Goal: Transaction & Acquisition: Purchase product/service

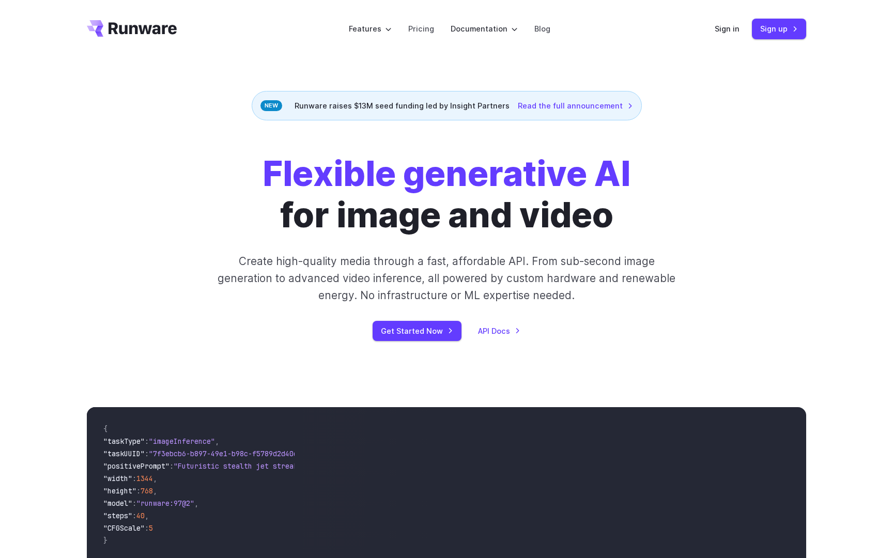
click at [47, 359] on div "Flexible generative AI for image and video Create high-quality media through a …" at bounding box center [446, 247] width 893 height 254
click at [47, 393] on div "**********" at bounding box center [446, 512] width 893 height 277
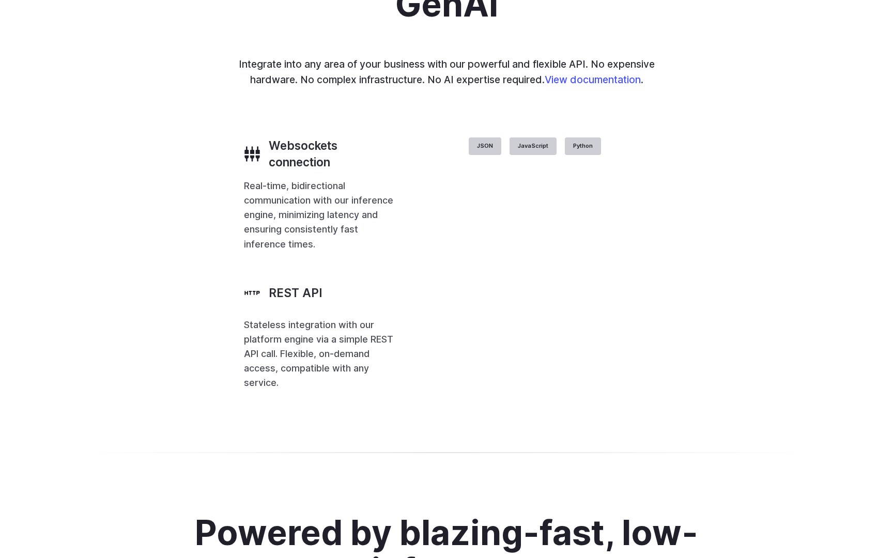
scroll to position [2390, 0]
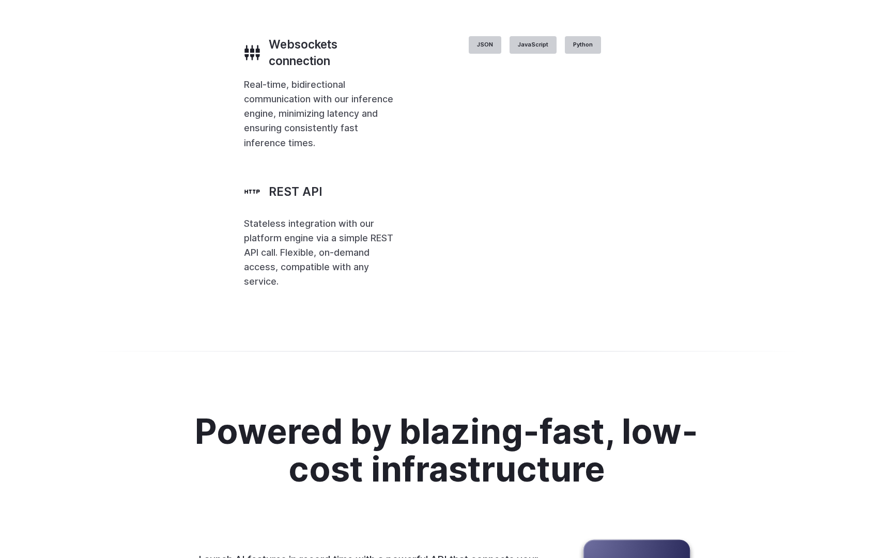
click at [47, 339] on div "With the most flexible API for GenAI Integrate into any area of your business w…" at bounding box center [446, 68] width 893 height 542
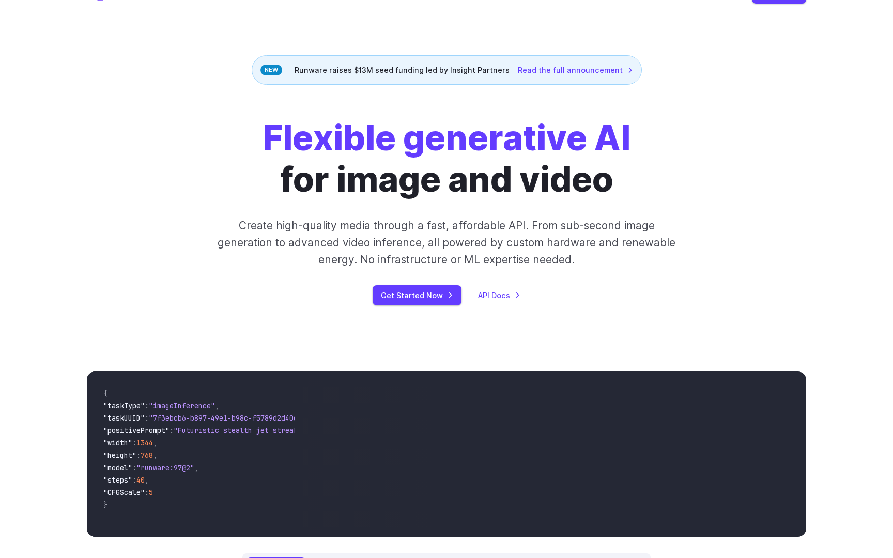
scroll to position [0, 0]
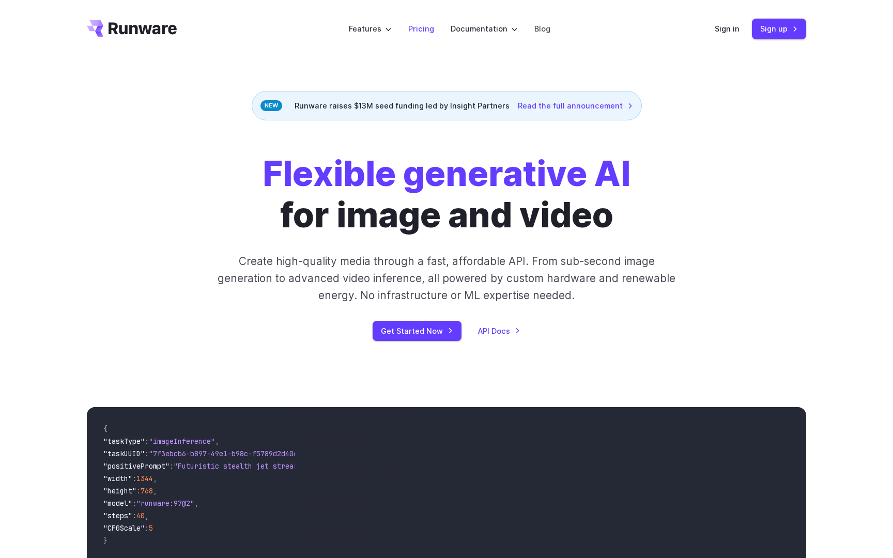
click at [420, 27] on link "Pricing" at bounding box center [421, 29] width 26 height 12
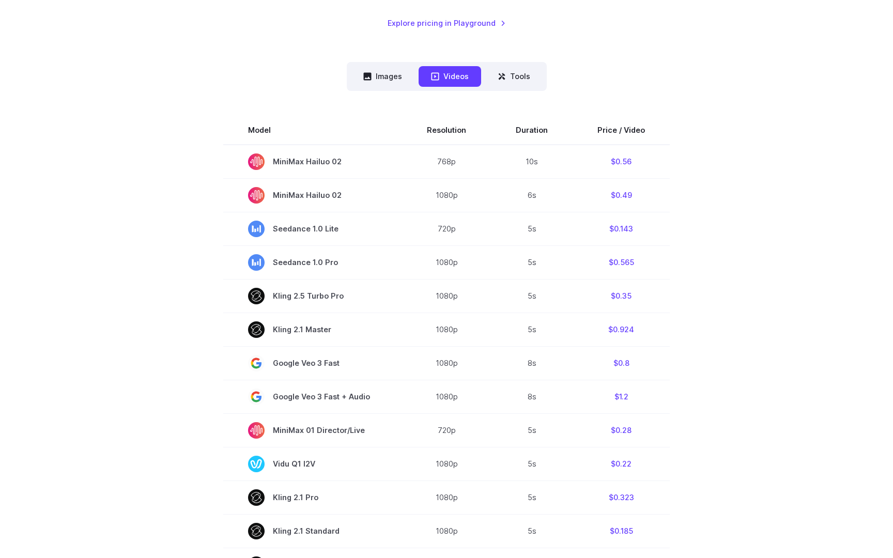
scroll to position [290, 0]
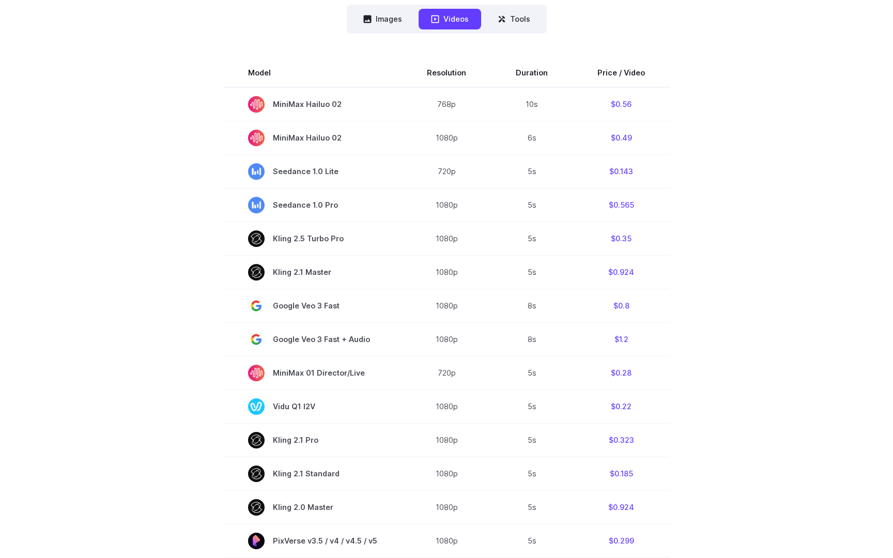
click at [112, 323] on section "Model Resolution Duration Price / Video MiniMax Hailuo 02 768p 10s $0.56 MiniMa…" at bounding box center [447, 425] width 720 height 735
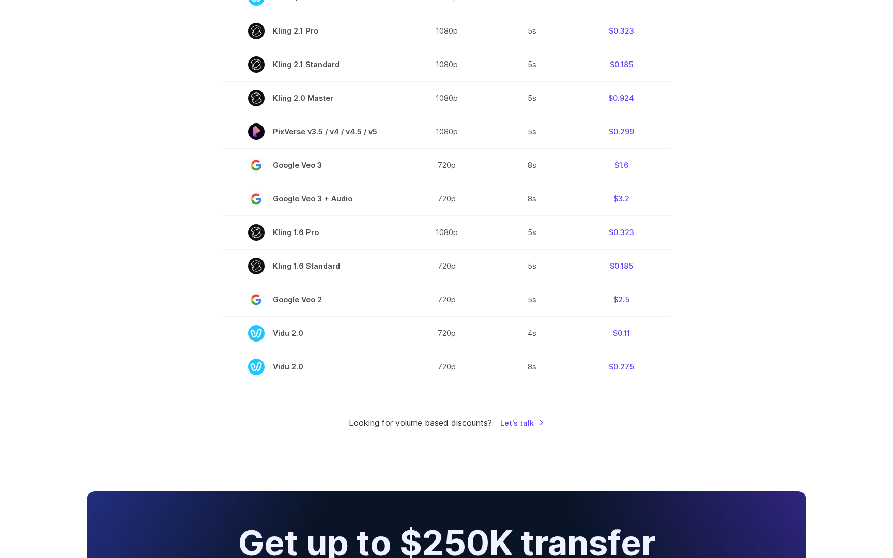
scroll to position [842, 0]
